Goal: Navigation & Orientation: Locate item on page

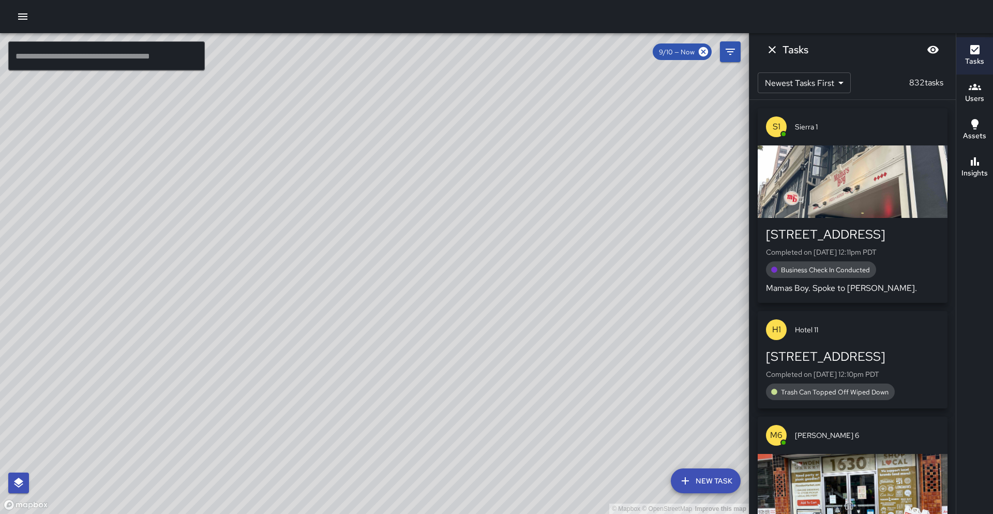
click at [131, 480] on div "© Mapbox © OpenStreetMap Improve this map" at bounding box center [374, 273] width 749 height 481
drag, startPoint x: 184, startPoint y: 473, endPoint x: 172, endPoint y: 314, distance: 159.3
click at [172, 314] on div "© Mapbox © OpenStreetMap Improve this map" at bounding box center [374, 273] width 749 height 481
click at [169, 317] on div "© Mapbox © OpenStreetMap Improve this map" at bounding box center [374, 273] width 749 height 481
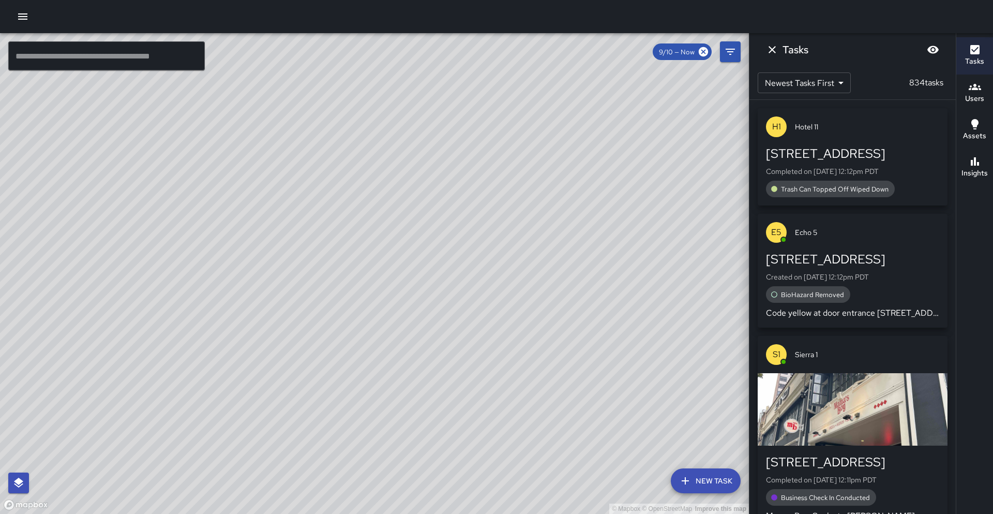
drag, startPoint x: 159, startPoint y: 322, endPoint x: 131, endPoint y: 329, distance: 28.6
click at [131, 329] on div "© Mapbox © OpenStreetMap Improve this map" at bounding box center [374, 273] width 749 height 481
drag, startPoint x: 138, startPoint y: 289, endPoint x: 216, endPoint y: 360, distance: 105.2
click at [216, 360] on div "© Mapbox © OpenStreetMap Improve this map" at bounding box center [374, 273] width 749 height 481
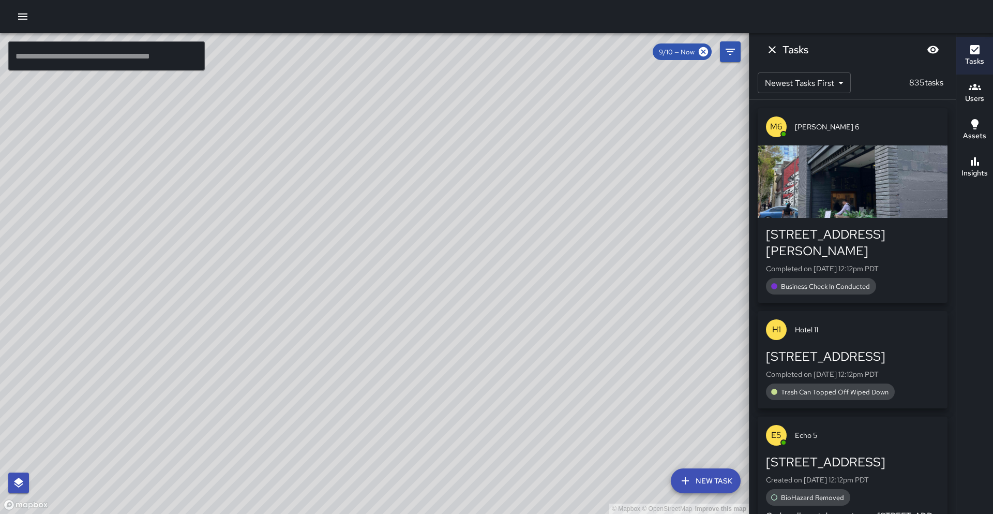
drag, startPoint x: 38, startPoint y: 254, endPoint x: 211, endPoint y: 218, distance: 176.5
click at [210, 212] on div "© Mapbox © OpenStreetMap Improve this map" at bounding box center [374, 273] width 749 height 481
drag, startPoint x: 113, startPoint y: 337, endPoint x: 151, endPoint y: 315, distance: 43.8
click at [151, 315] on div "© Mapbox © OpenStreetMap Improve this map" at bounding box center [374, 273] width 749 height 481
drag, startPoint x: 104, startPoint y: 423, endPoint x: 178, endPoint y: 325, distance: 123.0
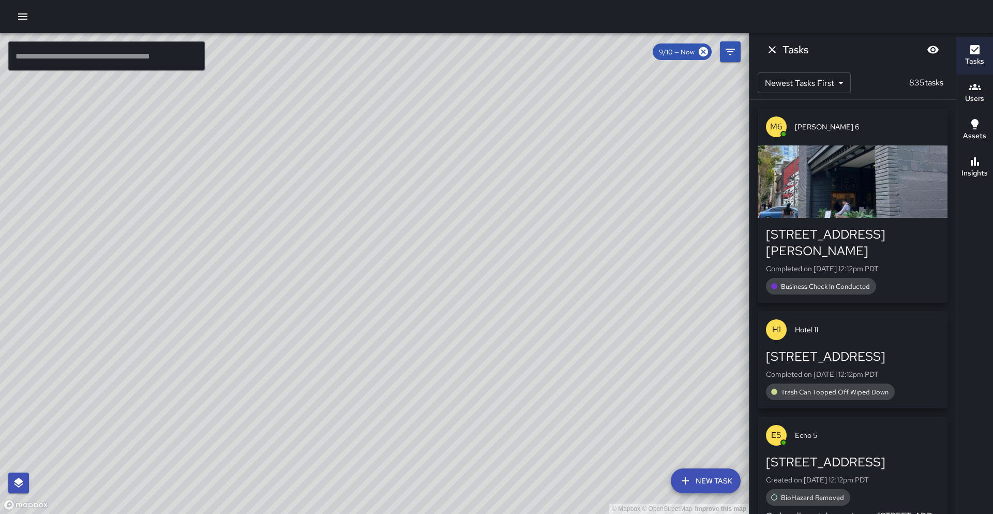
click at [178, 325] on div "© Mapbox © OpenStreetMap Improve this map" at bounding box center [374, 273] width 749 height 481
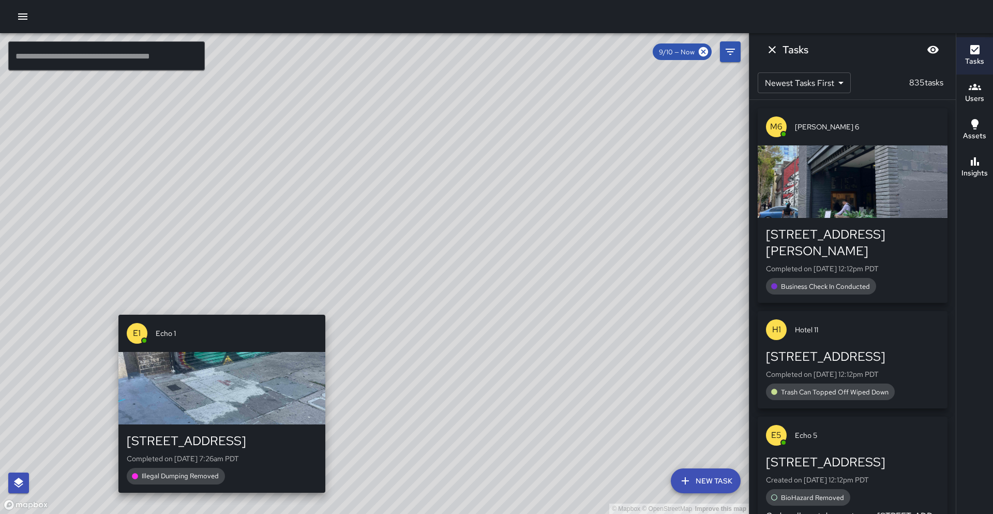
drag, startPoint x: 135, startPoint y: 384, endPoint x: 218, endPoint y: 304, distance: 115.6
click at [218, 304] on div "© Mapbox © OpenStreetMap Improve this map E1 Echo 1 [STREET_ADDRESS] Completed …" at bounding box center [374, 273] width 749 height 481
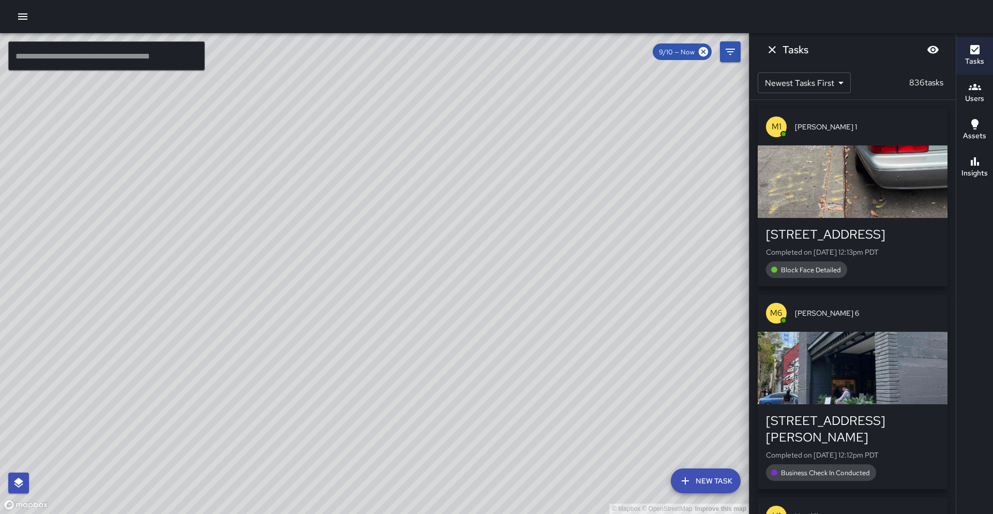
drag, startPoint x: 106, startPoint y: 279, endPoint x: 216, endPoint y: 256, distance: 113.2
click at [216, 256] on div "© Mapbox © OpenStreetMap Improve this map" at bounding box center [374, 273] width 749 height 481
drag, startPoint x: 44, startPoint y: 282, endPoint x: 268, endPoint y: 274, distance: 223.7
click at [268, 274] on div "© Mapbox © OpenStreetMap Improve this map" at bounding box center [374, 273] width 749 height 481
drag, startPoint x: 106, startPoint y: 414, endPoint x: 232, endPoint y: 408, distance: 125.9
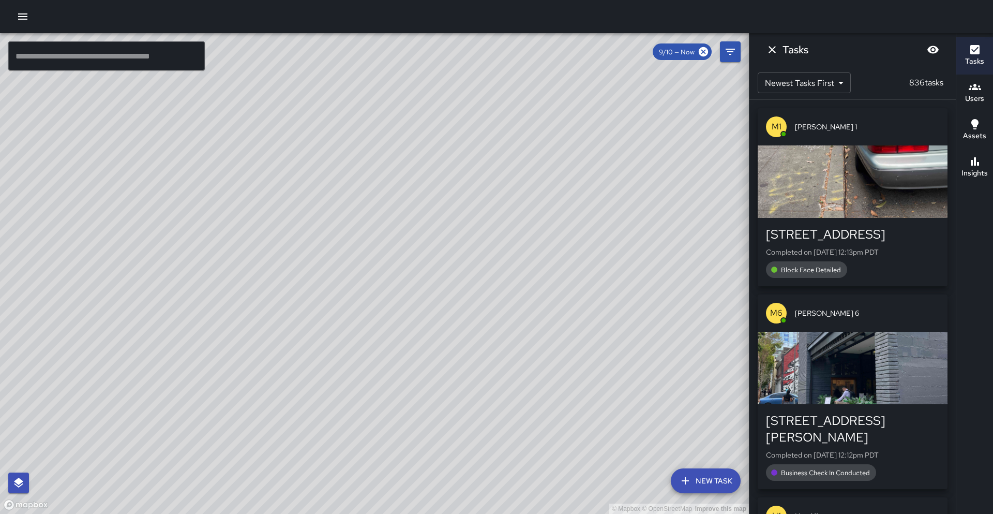
click at [232, 408] on div "© Mapbox © OpenStreetMap Improve this map" at bounding box center [374, 273] width 749 height 481
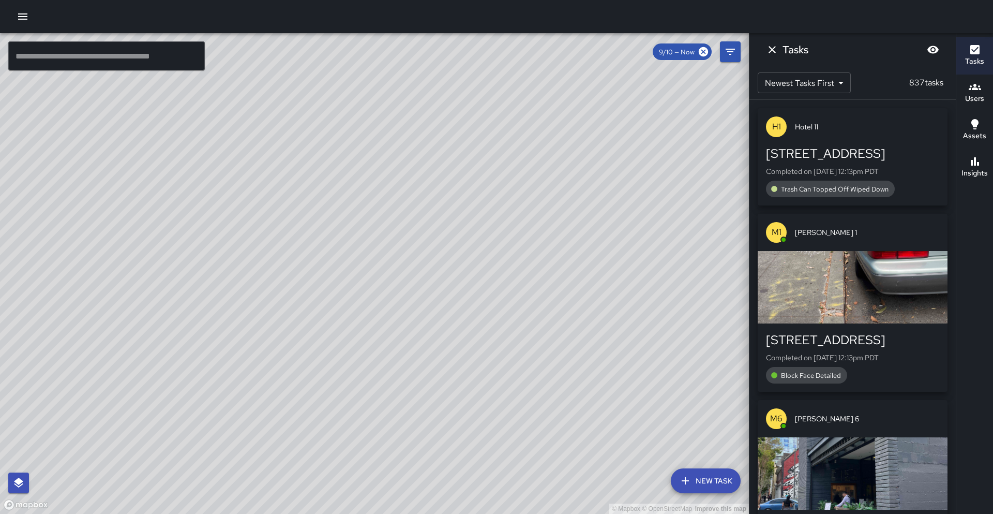
drag, startPoint x: 327, startPoint y: 270, endPoint x: 301, endPoint y: 289, distance: 32.5
click at [301, 289] on div "© Mapbox © OpenStreetMap Improve this map" at bounding box center [374, 273] width 749 height 481
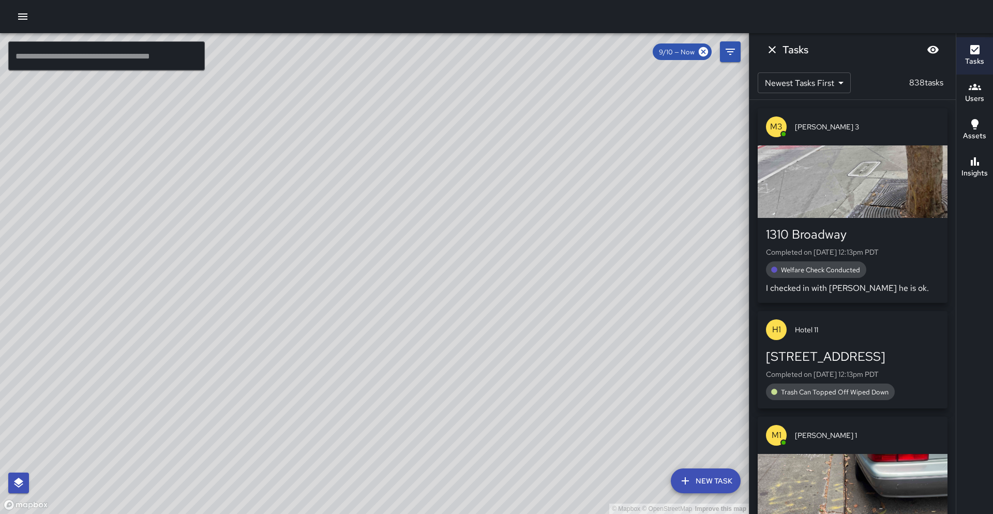
drag, startPoint x: 158, startPoint y: 487, endPoint x: 334, endPoint y: 241, distance: 302.0
click at [331, 235] on div "© Mapbox © OpenStreetMap Improve this map" at bounding box center [374, 273] width 749 height 481
drag, startPoint x: 85, startPoint y: 273, endPoint x: 261, endPoint y: 286, distance: 176.4
click at [260, 286] on div "© Mapbox © OpenStreetMap Improve this map" at bounding box center [374, 273] width 749 height 481
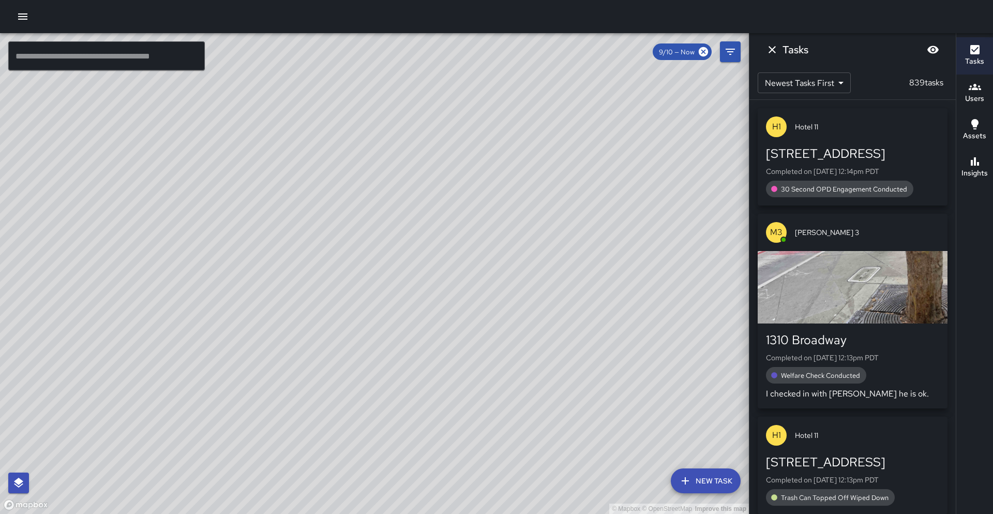
drag, startPoint x: 511, startPoint y: 202, endPoint x: 428, endPoint y: 238, distance: 90.6
click at [429, 236] on div "© Mapbox © OpenStreetMap Improve this map" at bounding box center [374, 273] width 749 height 481
drag, startPoint x: 378, startPoint y: 182, endPoint x: 252, endPoint y: 309, distance: 179.3
click at [252, 309] on div "© Mapbox © OpenStreetMap Improve this map" at bounding box center [374, 273] width 749 height 481
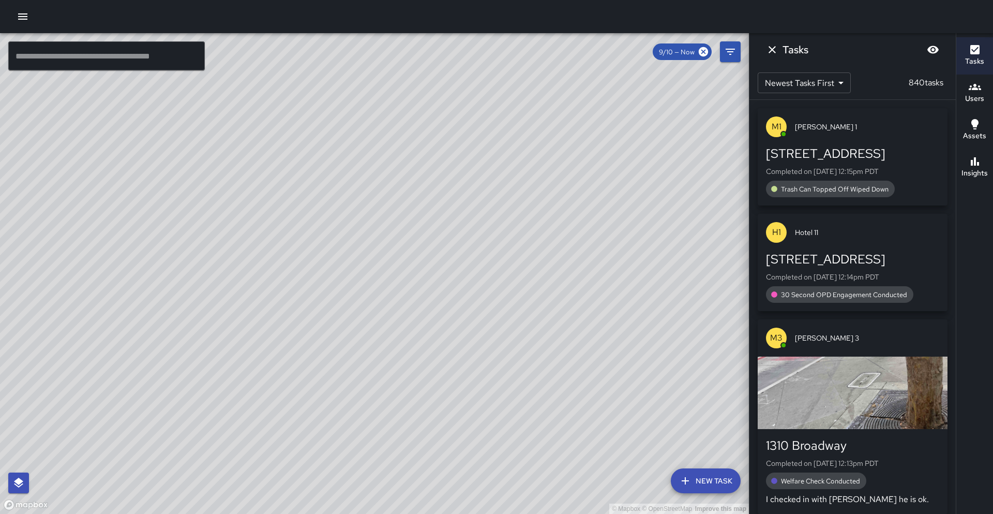
drag, startPoint x: 243, startPoint y: 213, endPoint x: 241, endPoint y: 235, distance: 21.9
click at [241, 235] on div "© Mapbox © OpenStreetMap Improve this map" at bounding box center [374, 273] width 749 height 481
drag, startPoint x: 43, startPoint y: 245, endPoint x: 264, endPoint y: 236, distance: 220.6
click at [273, 226] on div "© Mapbox © OpenStreetMap Improve this map" at bounding box center [374, 273] width 749 height 481
drag, startPoint x: 25, startPoint y: 214, endPoint x: 251, endPoint y: 253, distance: 229.4
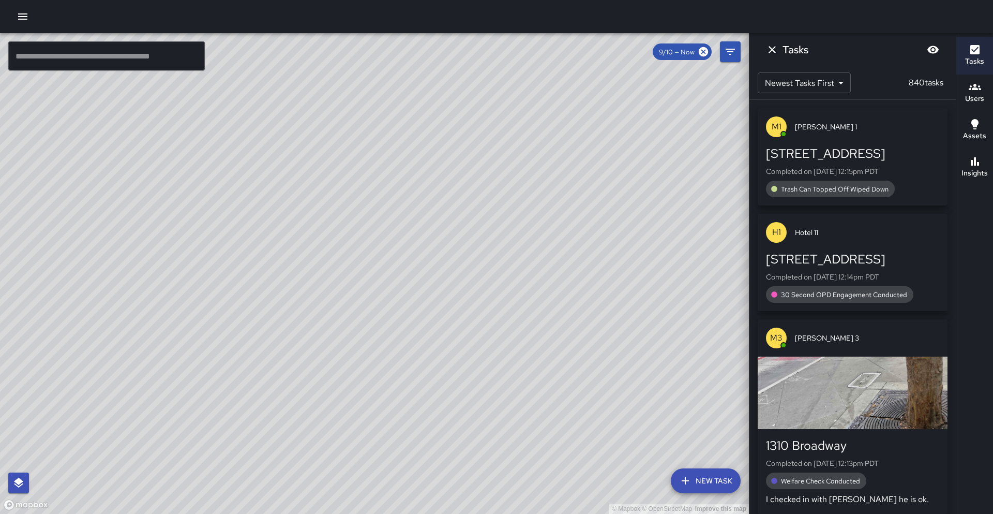
click at [251, 253] on div "© Mapbox © OpenStreetMap Improve this map" at bounding box center [374, 273] width 749 height 481
drag, startPoint x: 26, startPoint y: 213, endPoint x: 218, endPoint y: 228, distance: 192.6
click at [218, 228] on div "© Mapbox © OpenStreetMap Improve this map" at bounding box center [374, 273] width 749 height 481
drag, startPoint x: 113, startPoint y: 275, endPoint x: 201, endPoint y: 250, distance: 91.8
click at [201, 250] on div "© Mapbox © OpenStreetMap Improve this map" at bounding box center [374, 273] width 749 height 481
